Goal: Transaction & Acquisition: Purchase product/service

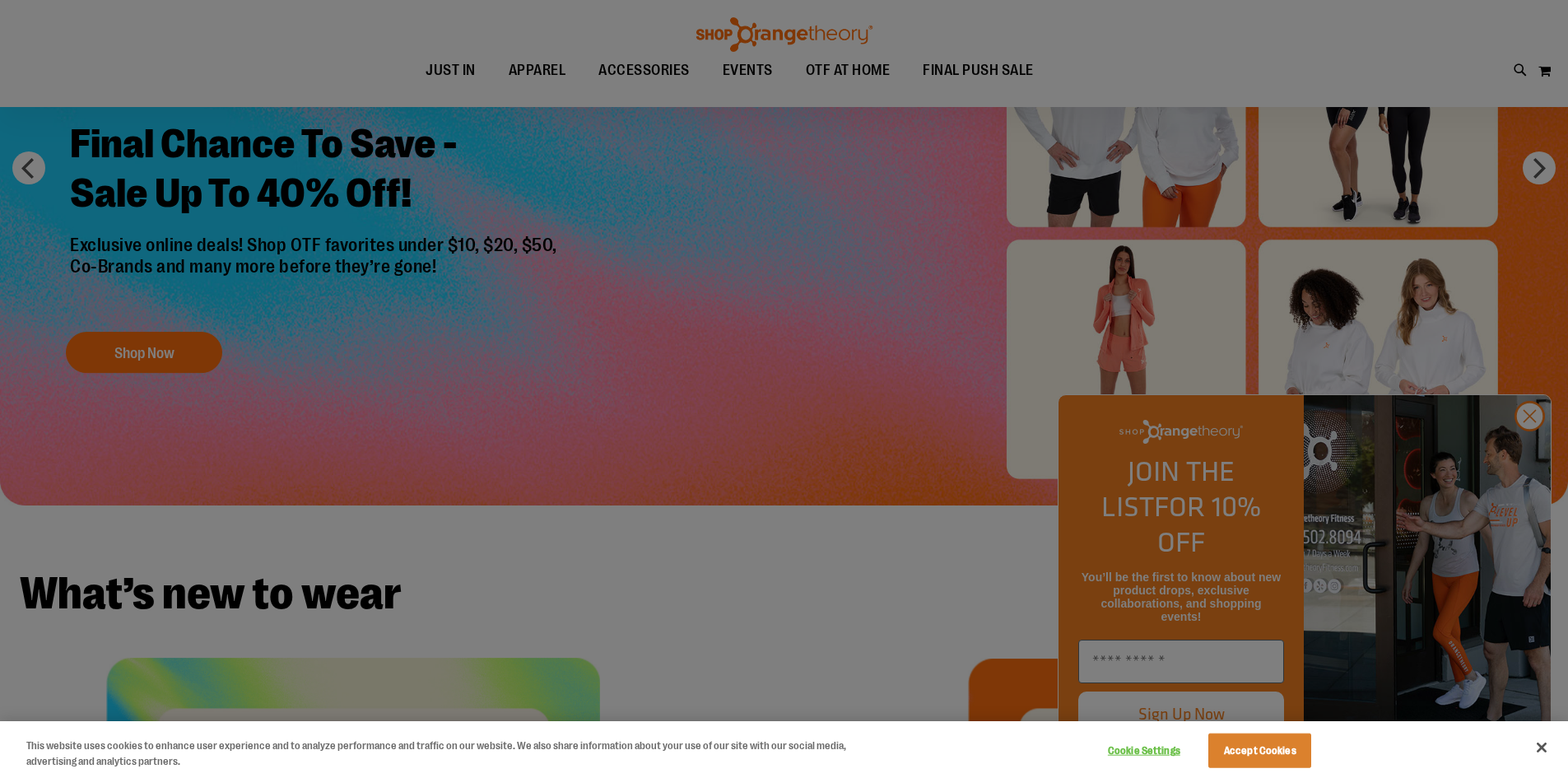
scroll to position [246, 0]
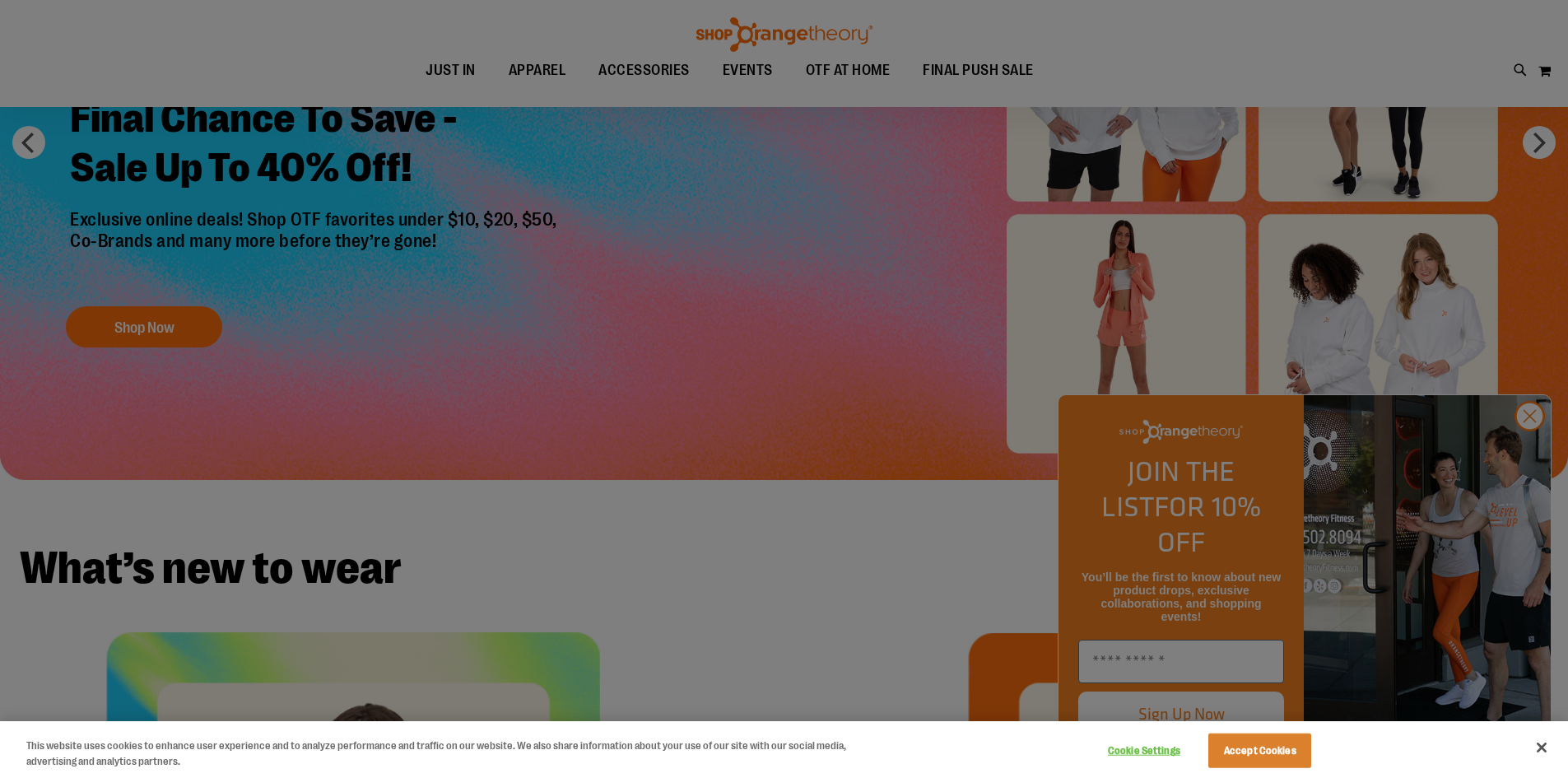
click at [1519, 453] on div at bounding box center [784, 389] width 1568 height 778
click at [612, 73] on div at bounding box center [784, 389] width 1568 height 778
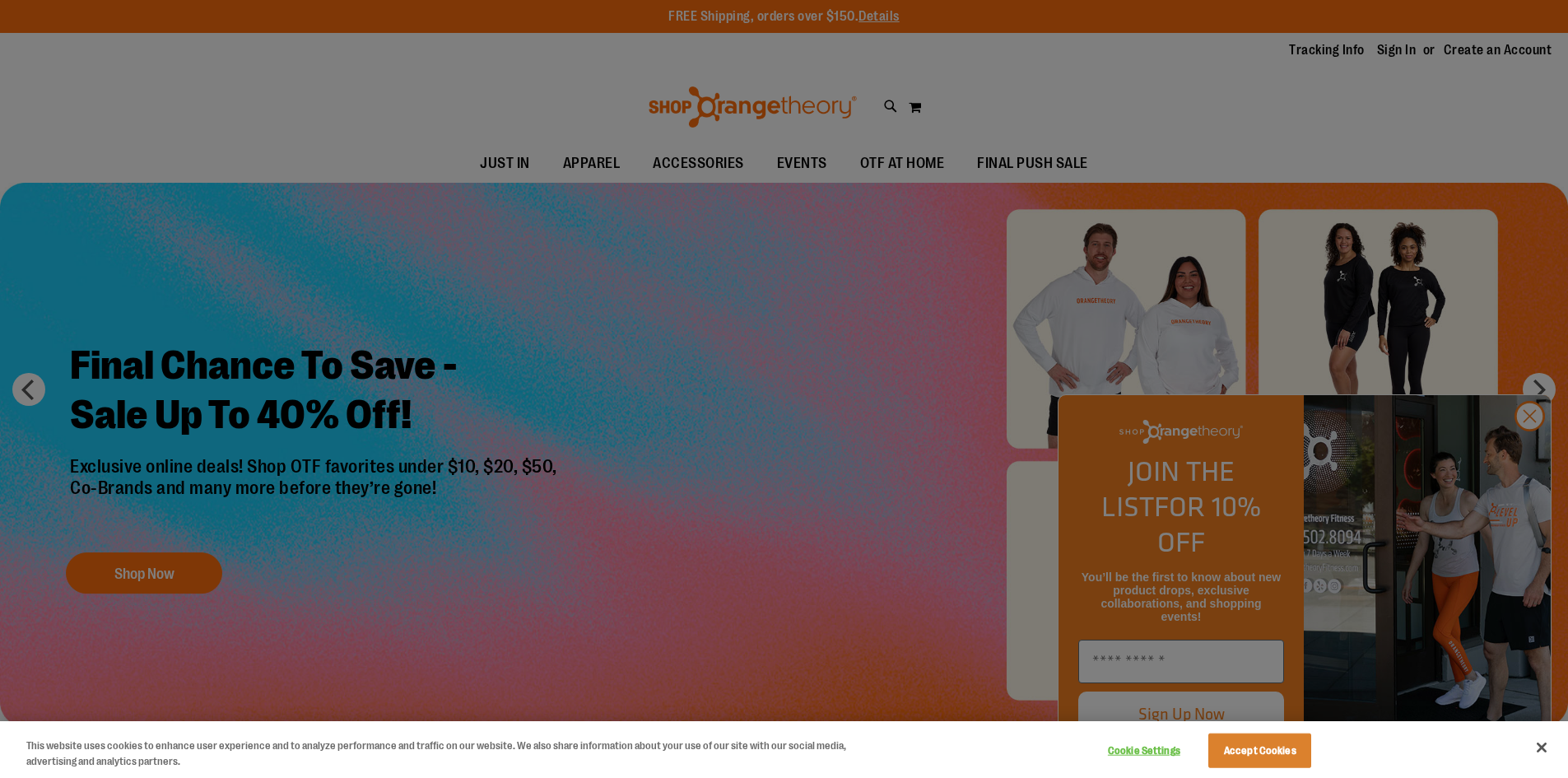
click at [681, 153] on div at bounding box center [784, 389] width 1568 height 778
drag, startPoint x: 1542, startPoint y: 747, endPoint x: 1534, endPoint y: 533, distance: 214.1
click at [1542, 746] on button "Close" at bounding box center [1541, 747] width 36 height 36
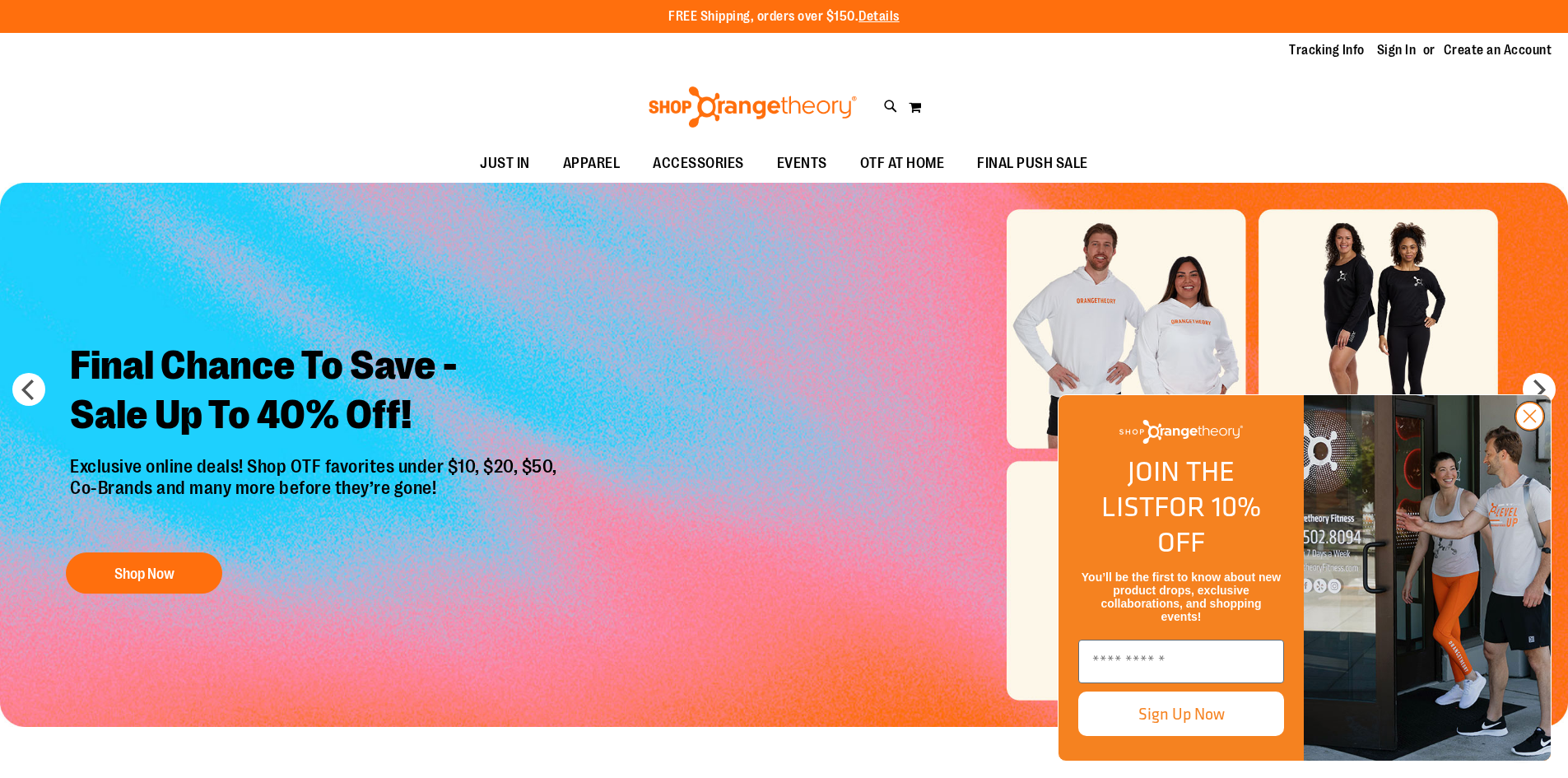
click at [1523, 430] on circle "Close dialog" at bounding box center [1530, 416] width 27 height 27
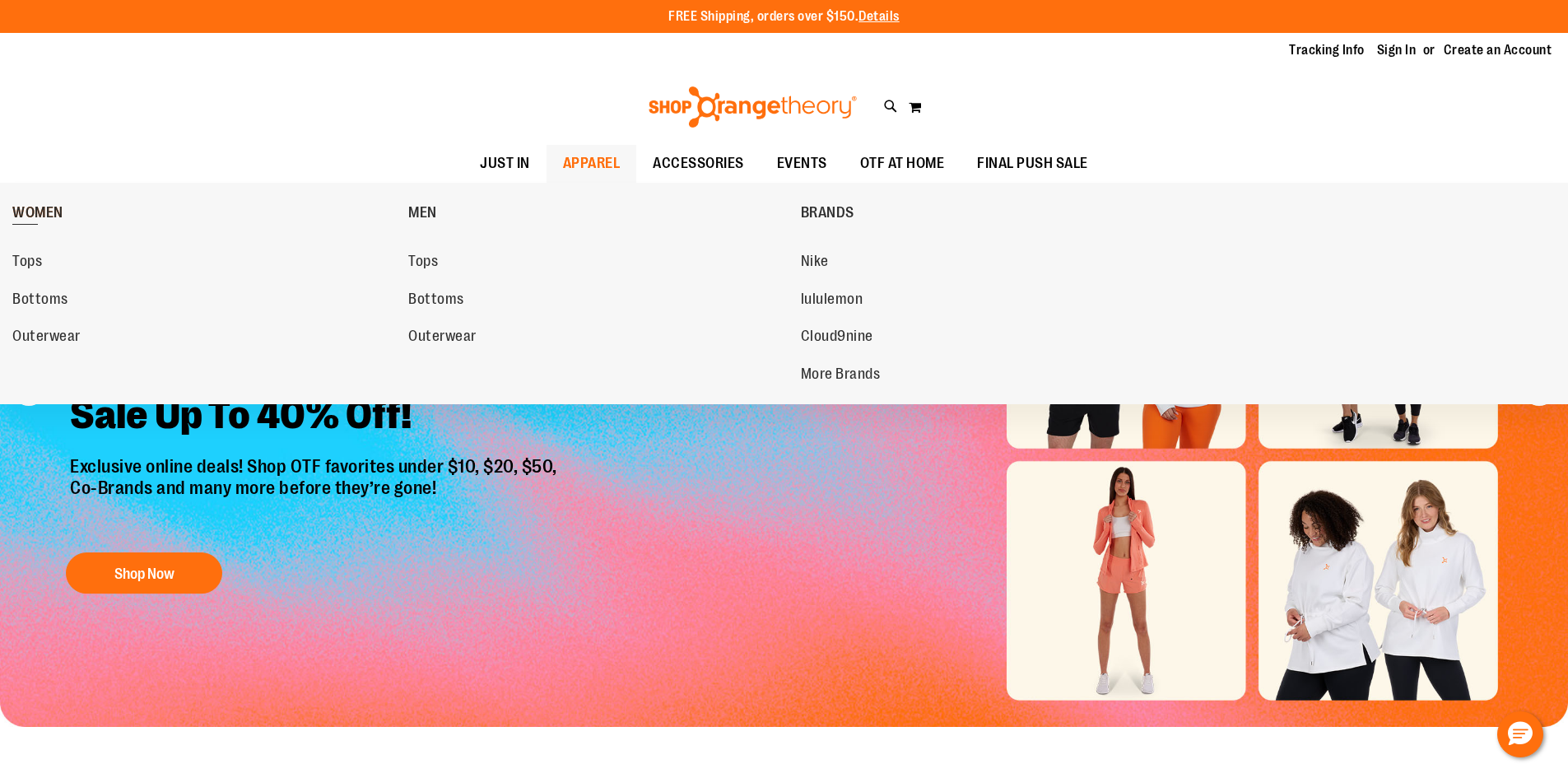
click at [38, 213] on span "WOMEN" at bounding box center [38, 215] width 51 height 21
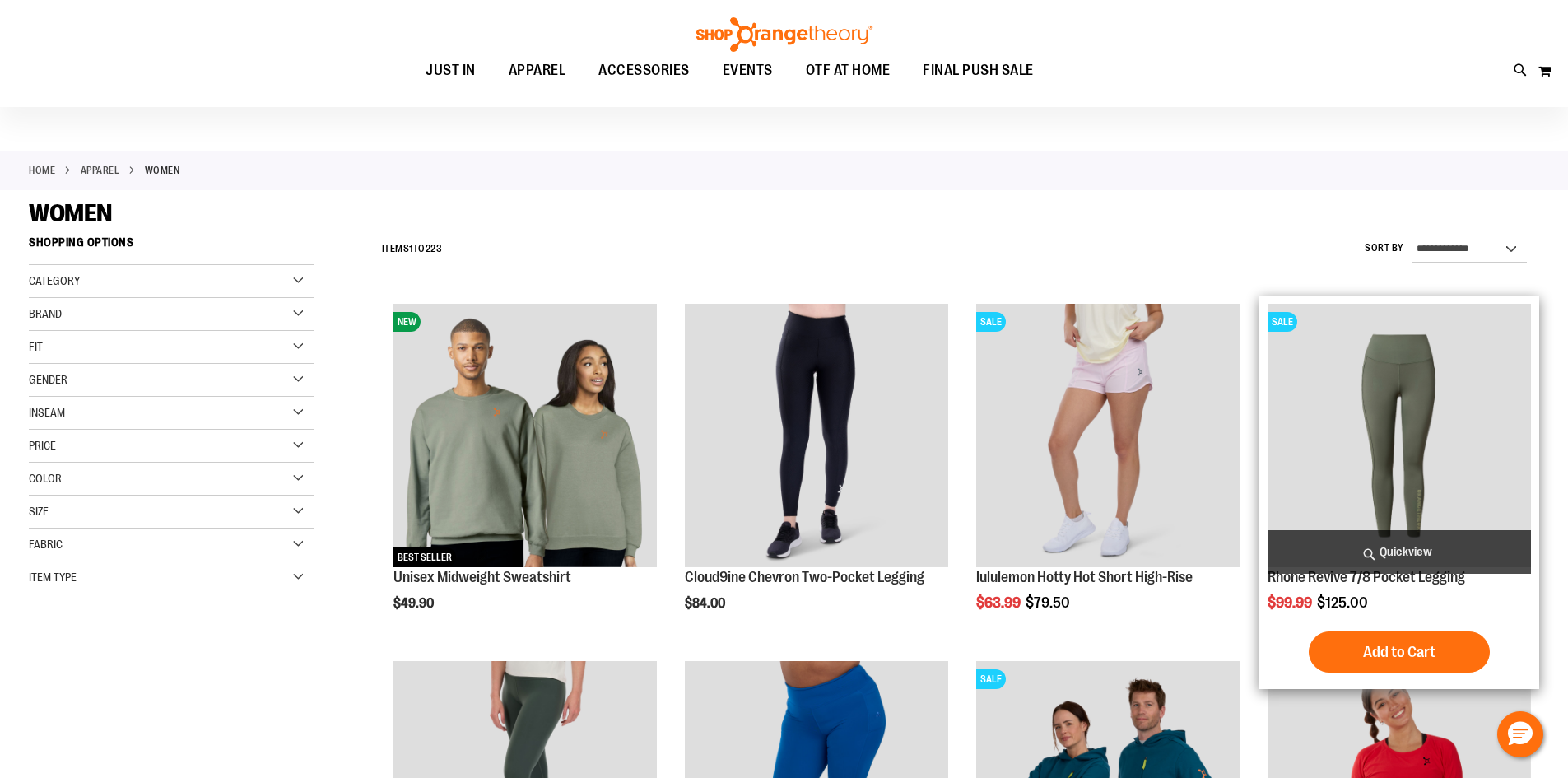
scroll to position [411, 0]
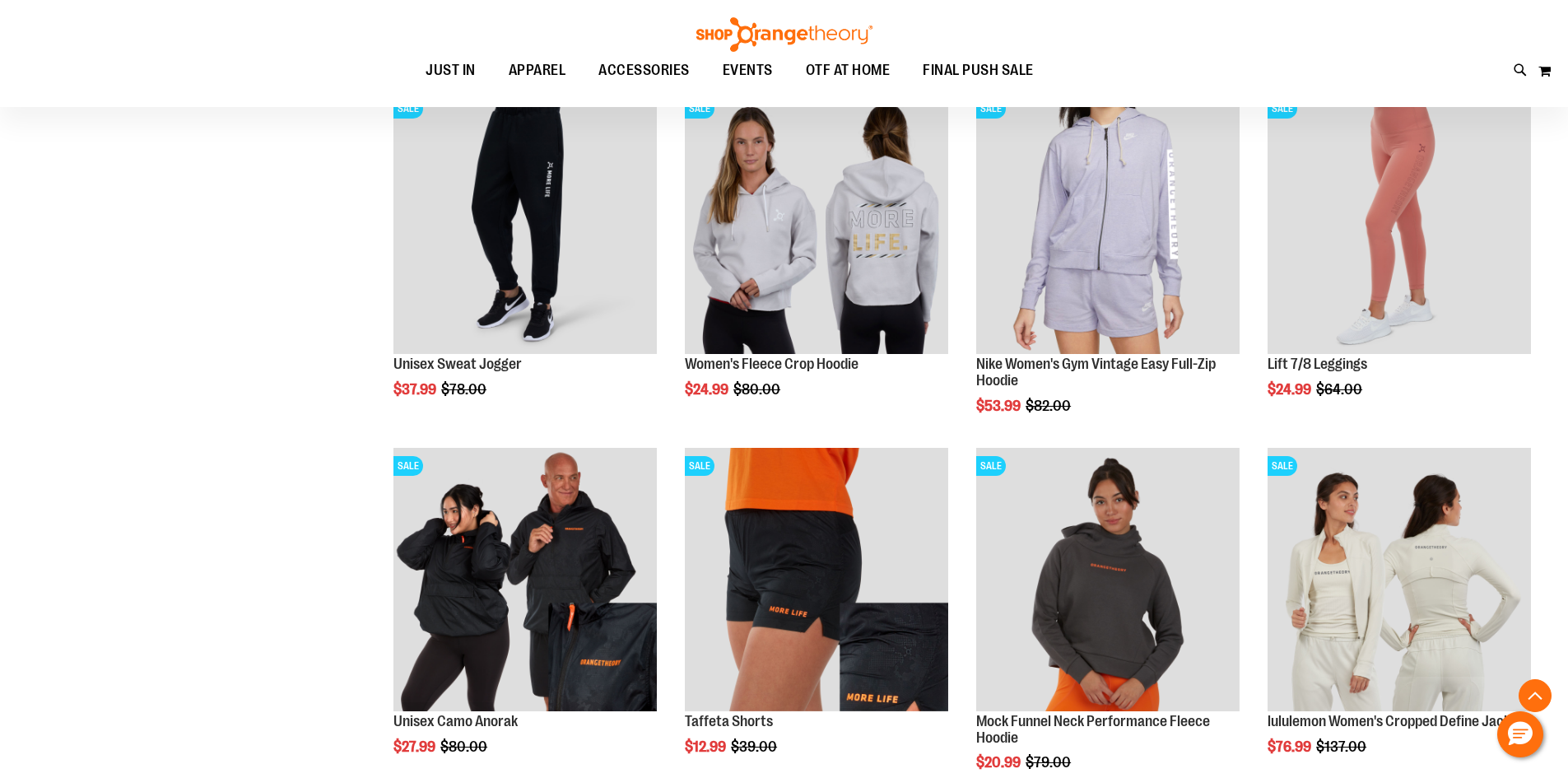
scroll to position [1400, 0]
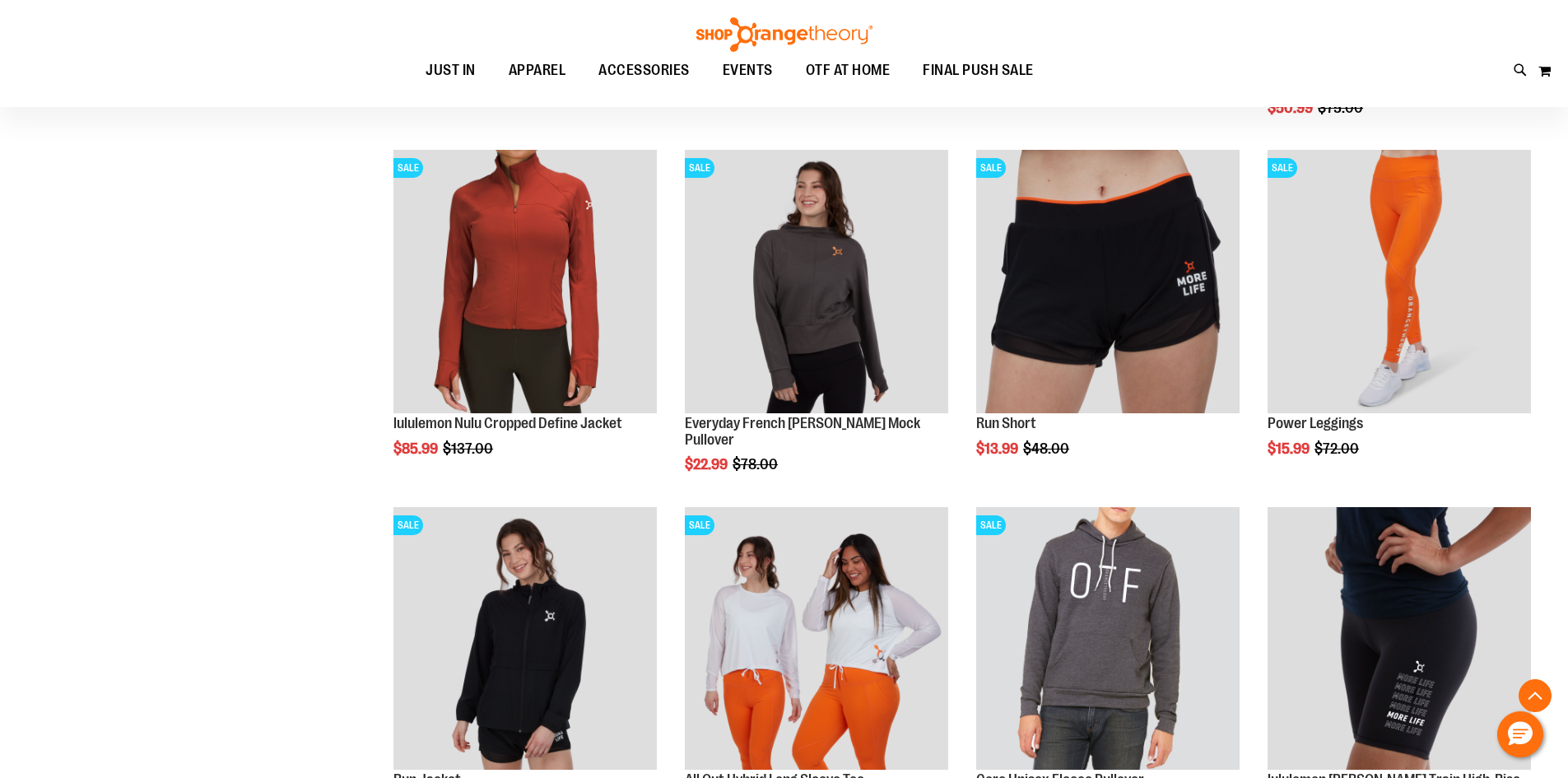
scroll to position [3046, 0]
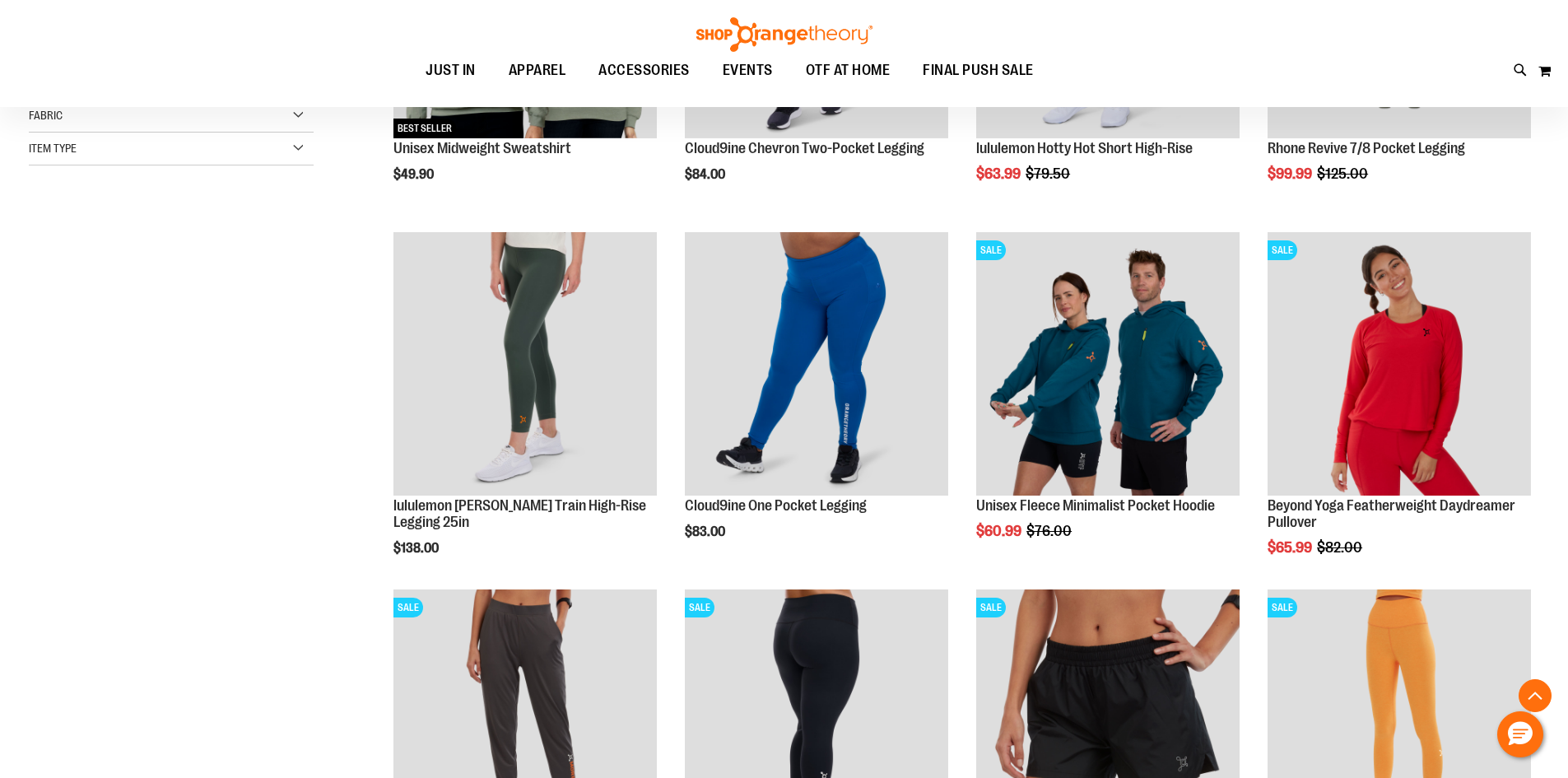
scroll to position [329, 0]
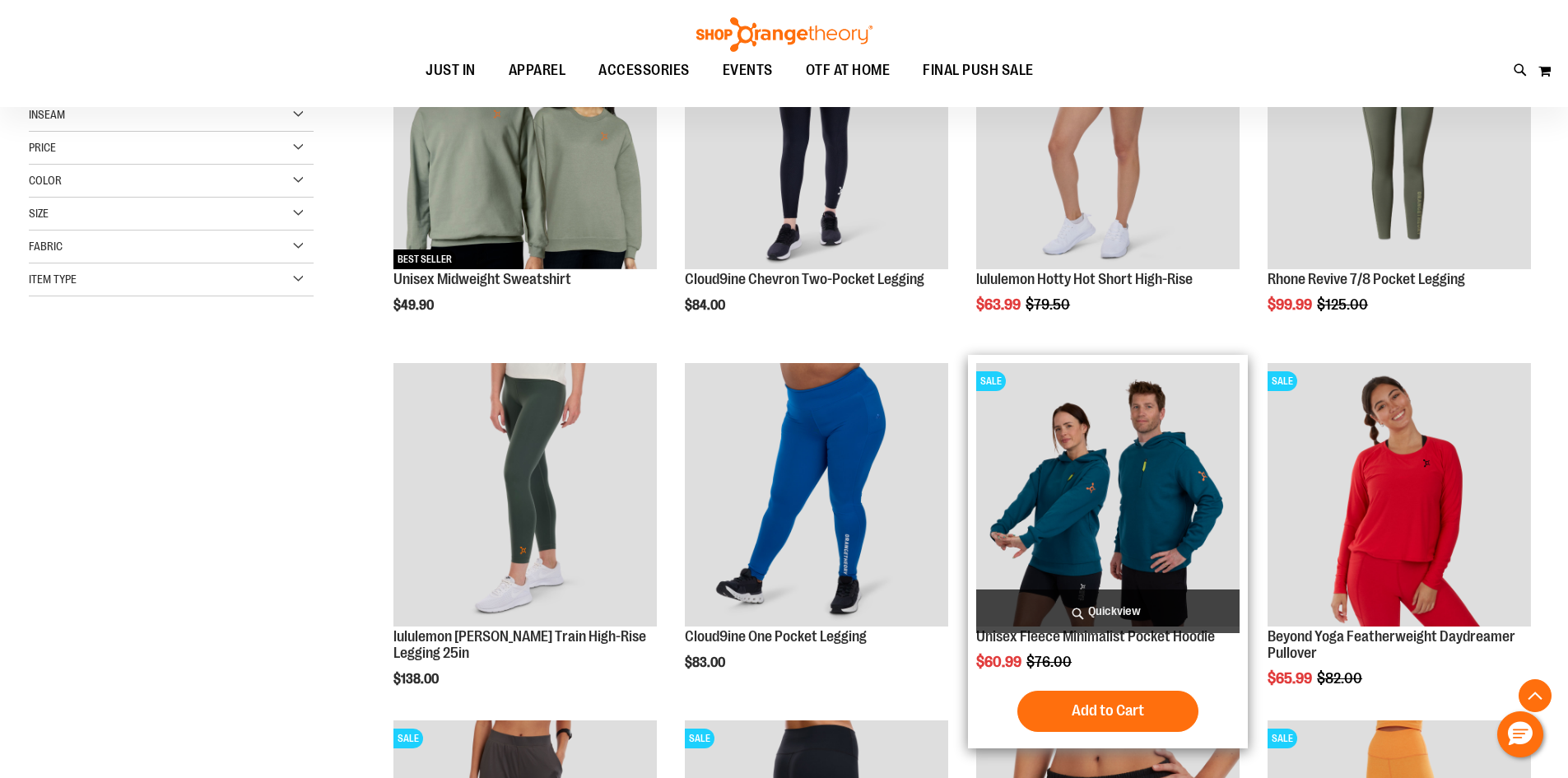
click at [1169, 475] on img "product" at bounding box center [1108, 495] width 263 height 263
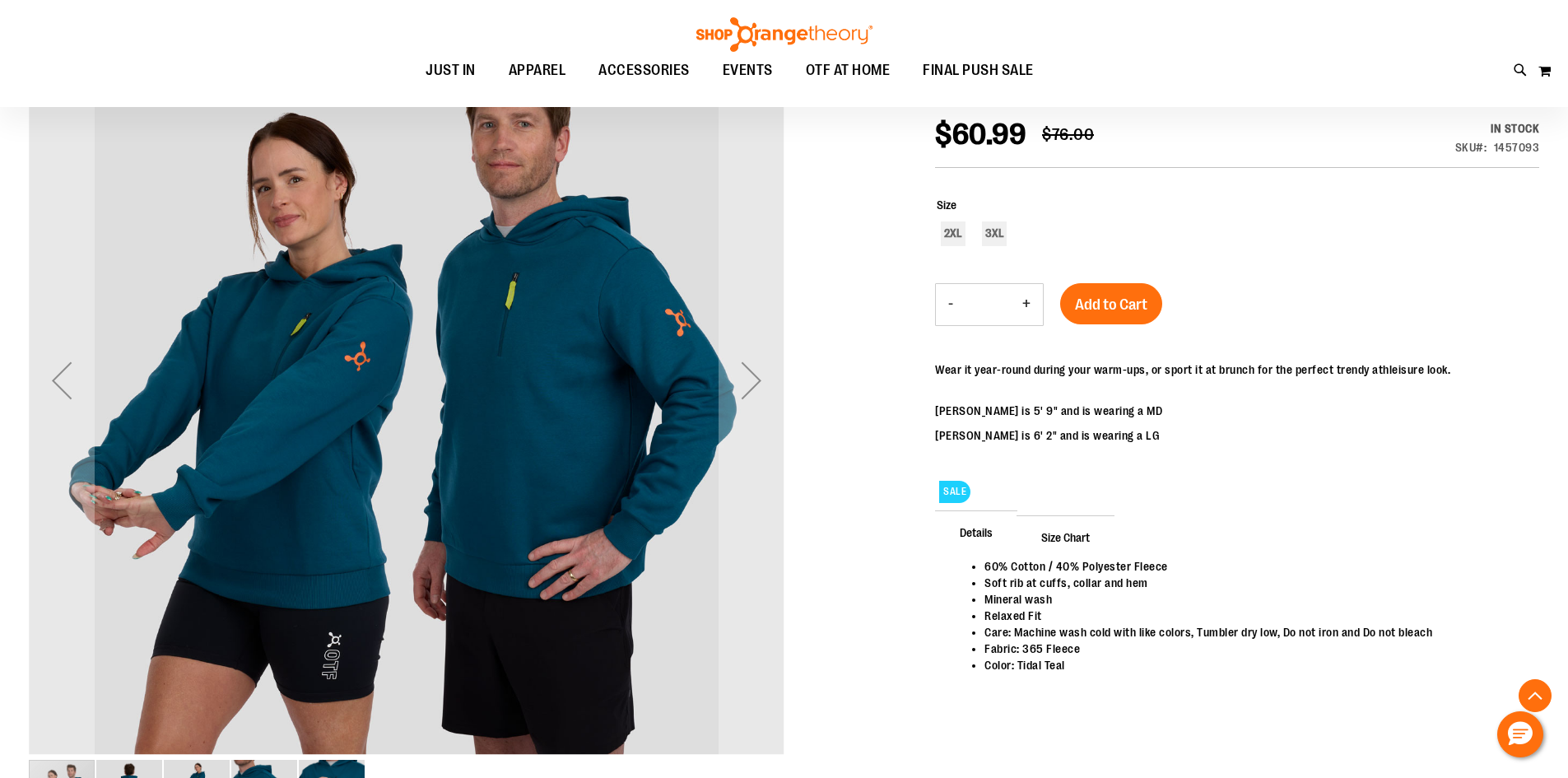
scroll to position [248, 0]
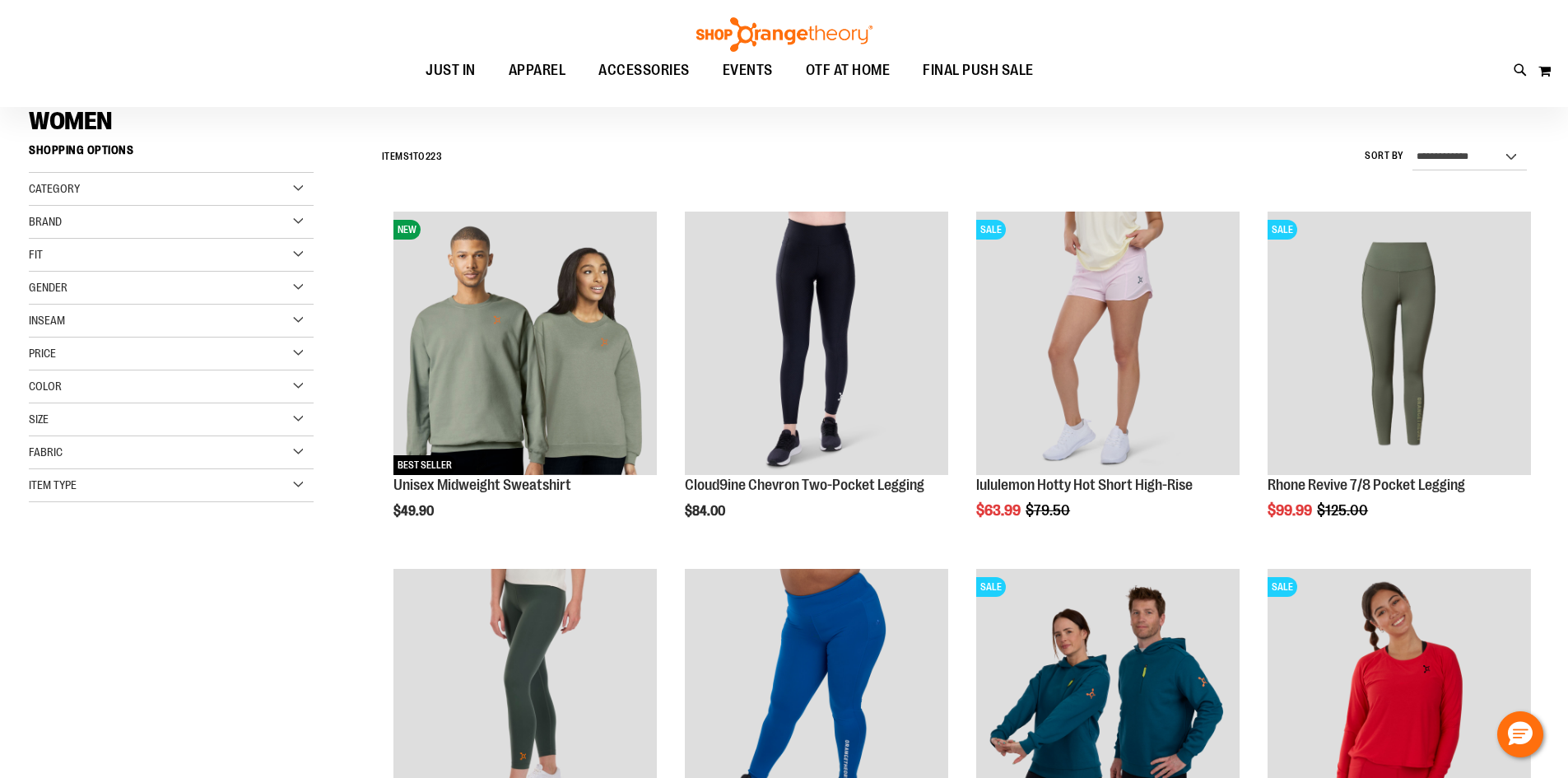
scroll to position [80, 0]
